Goal: Find specific page/section: Find specific page/section

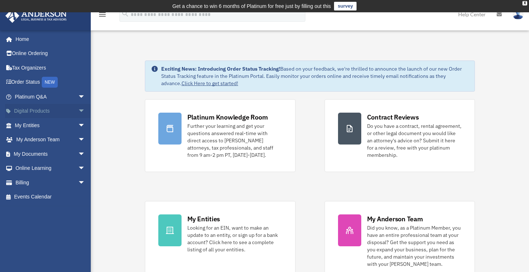
click at [78, 110] on span "arrow_drop_down" at bounding box center [85, 111] width 15 height 15
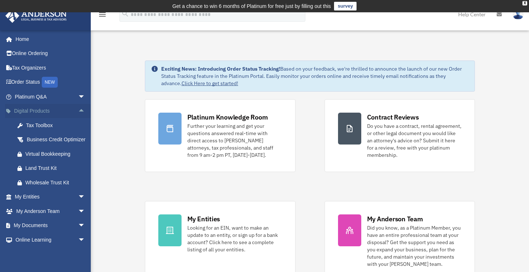
click at [78, 112] on span "arrow_drop_up" at bounding box center [85, 111] width 15 height 15
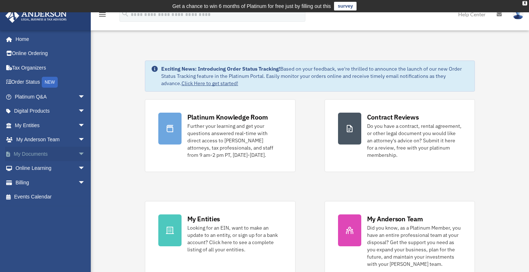
click at [78, 155] on span "arrow_drop_down" at bounding box center [85, 154] width 15 height 15
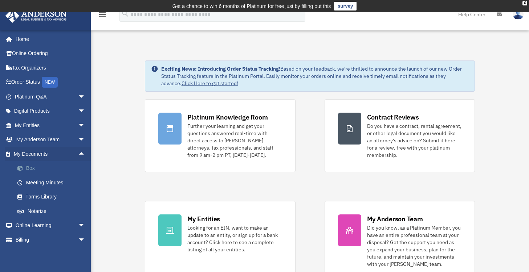
click at [31, 168] on link "Box" at bounding box center [53, 168] width 86 height 15
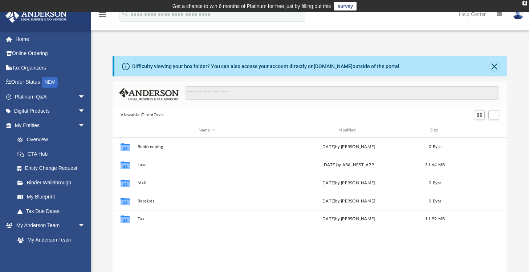
scroll to position [159, 389]
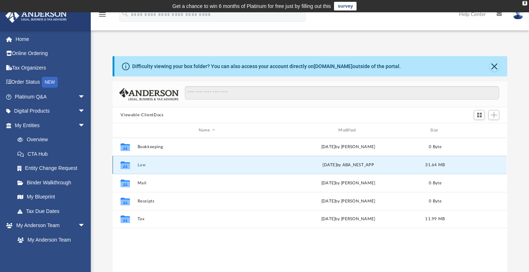
click at [139, 166] on button "Law" at bounding box center [206, 165] width 138 height 5
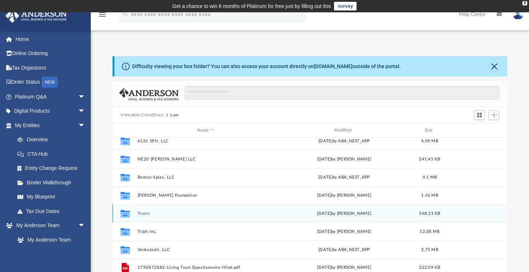
scroll to position [0, 0]
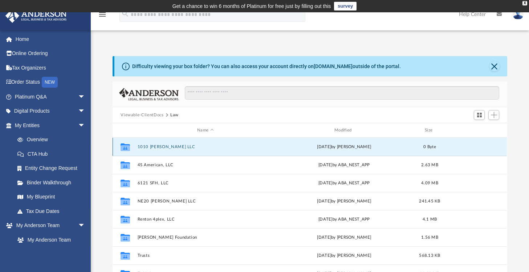
click at [159, 145] on button "1010 [PERSON_NAME] LLC" at bounding box center [205, 147] width 136 height 5
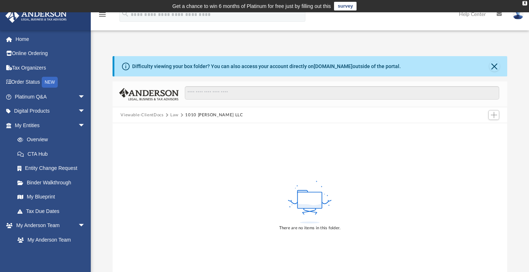
click at [494, 131] on div "There are no items in this folder." at bounding box center [309, 205] width 394 height 165
click at [492, 116] on span "Add" at bounding box center [493, 115] width 6 height 6
click at [371, 166] on div "There are no items in this folder." at bounding box center [309, 205] width 394 height 165
